Goal: Information Seeking & Learning: Learn about a topic

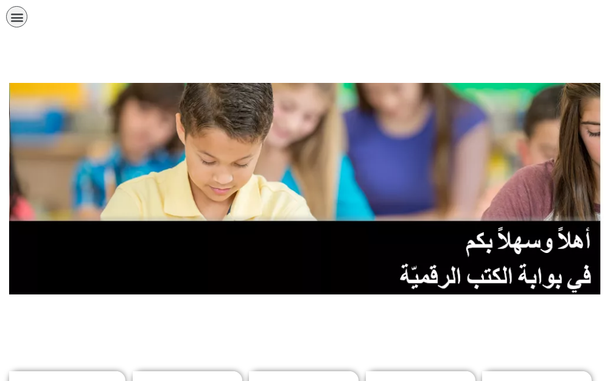
click at [491, 34] on div "الصفحة الرئيسية الصف الأول الصف الثاني الصف الثالث الصف الرابع الصف الخامس الصف…" at bounding box center [264, 20] width 529 height 40
drag, startPoint x: 0, startPoint y: 4, endPoint x: 344, endPoint y: 62, distance: 348.3
click at [344, 62] on div at bounding box center [306, 61] width 601 height 30
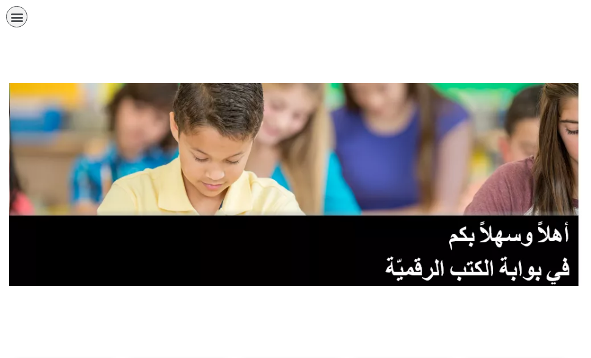
drag, startPoint x: 484, startPoint y: 3, endPoint x: 512, endPoint y: 48, distance: 52.8
click at [516, 49] on div at bounding box center [295, 61] width 579 height 30
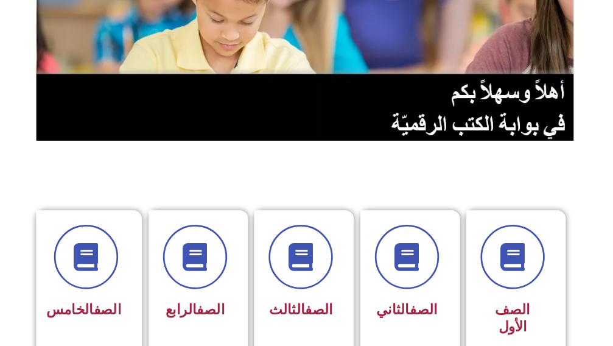
scroll to position [61, 0]
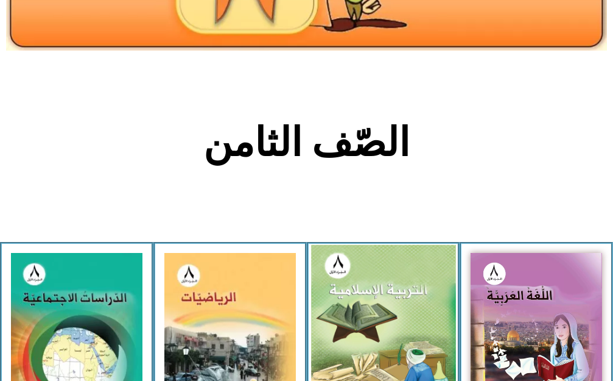
scroll to position [426, 0]
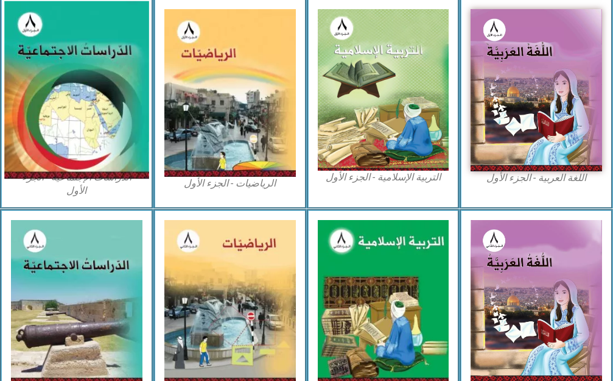
click at [67, 108] on img at bounding box center [76, 90] width 144 height 178
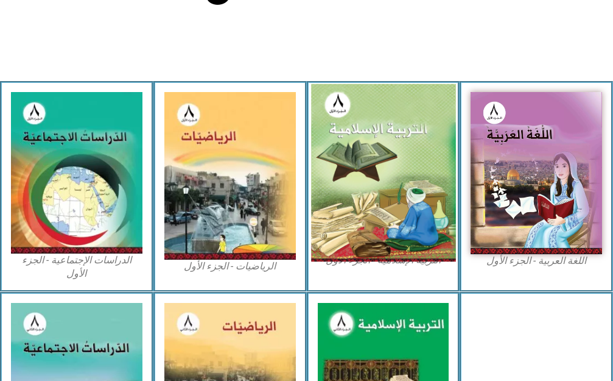
scroll to position [365, 0]
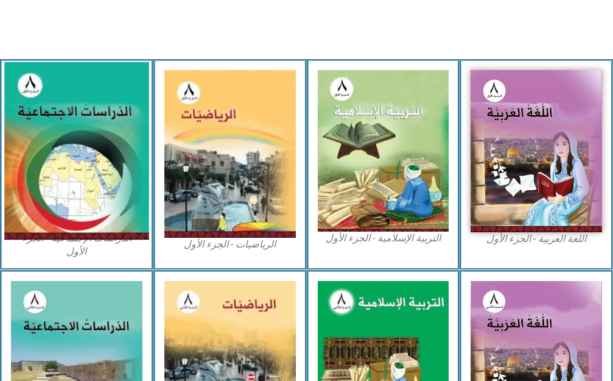
click at [87, 124] on img at bounding box center [76, 151] width 144 height 178
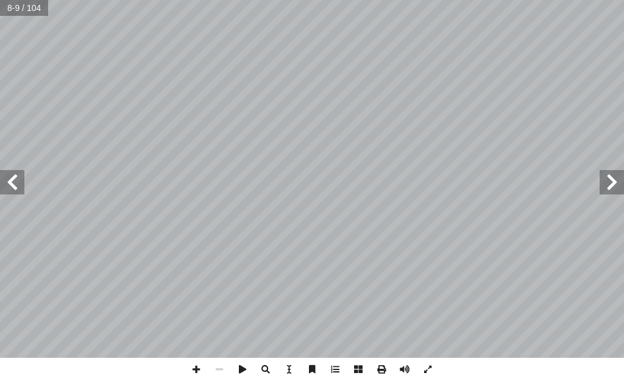
click at [13, 189] on span at bounding box center [12, 182] width 24 height 24
click at [14, 186] on span at bounding box center [12, 182] width 24 height 24
click at [15, 185] on span at bounding box center [12, 182] width 24 height 24
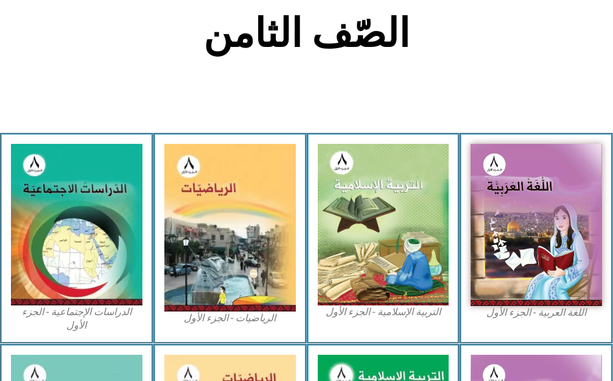
scroll to position [305, 0]
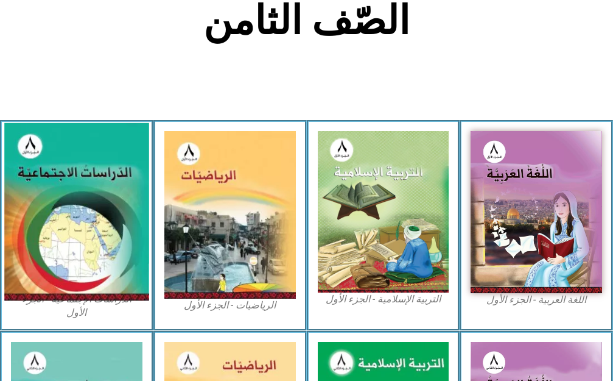
click at [121, 216] on img at bounding box center [76, 211] width 144 height 178
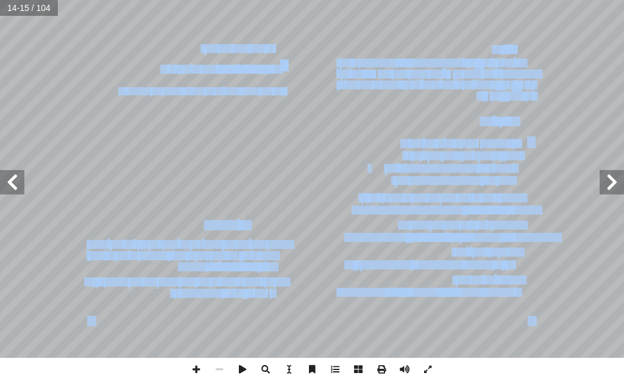
click at [9, 171] on div "١٠ سي: ْ ف َ ن ُ ر ِ ب َ ت ْ خ � ا تي: أ فيما يا ِ حيحة ّ الص ِ جابة إ ال� َ رم…" at bounding box center [312, 179] width 624 height 358
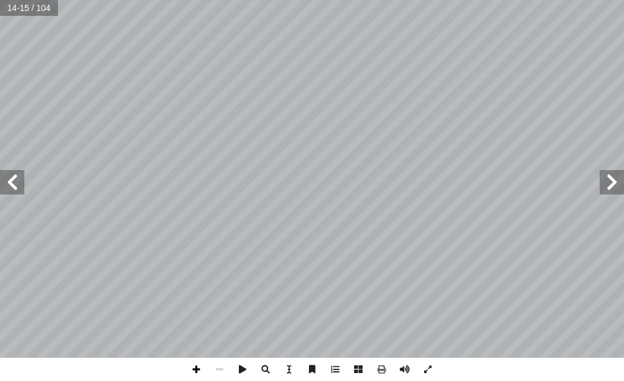
click at [204, 369] on span at bounding box center [196, 369] width 23 height 23
click at [192, 372] on span at bounding box center [196, 369] width 23 height 23
click at [220, 370] on span at bounding box center [219, 369] width 23 height 23
click at [222, 375] on span at bounding box center [219, 369] width 23 height 23
click at [192, 365] on span at bounding box center [196, 369] width 23 height 23
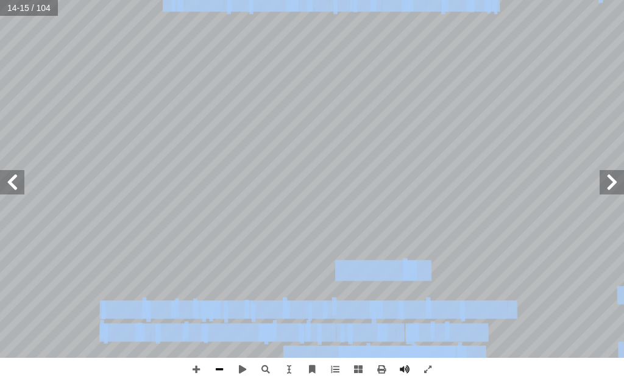
click at [214, 370] on div "١٠ سي: ْ ف َ ن ُ ر ِ ب َ ت ْ خ � ا تي: أ فيما يا ِ حيحة ّ الص ِ جابة إ ال� َ رم…" at bounding box center [312, 190] width 624 height 381
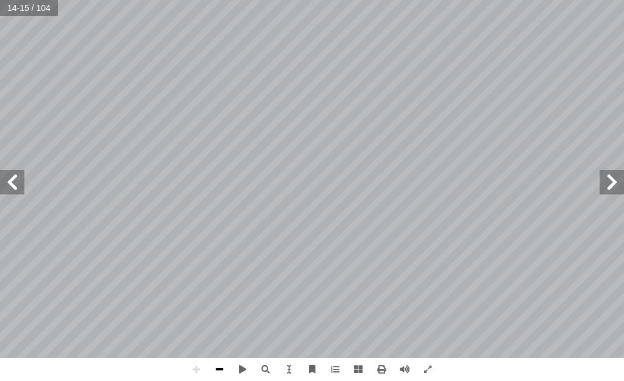
click at [224, 370] on span at bounding box center [219, 369] width 23 height 23
click at [214, 372] on span at bounding box center [219, 369] width 23 height 23
click at [197, 375] on span at bounding box center [196, 369] width 23 height 23
click at [225, 366] on span at bounding box center [219, 369] width 23 height 23
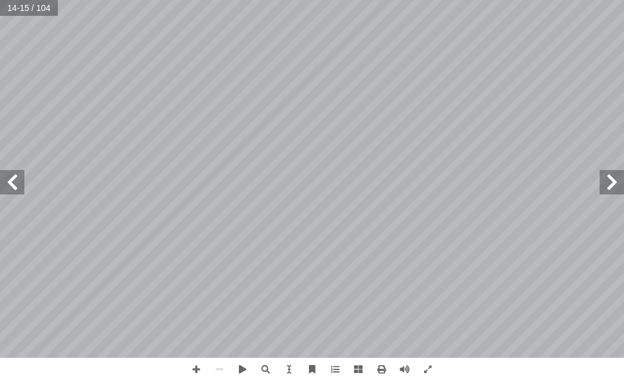
click at [283, 82] on html "الصفحة الرئيسية الصف الأول الصف الثاني الصف الثالث الصف الرابع الصف الخامس الصف…" at bounding box center [312, 41] width 624 height 82
